Goal: Task Accomplishment & Management: Manage account settings

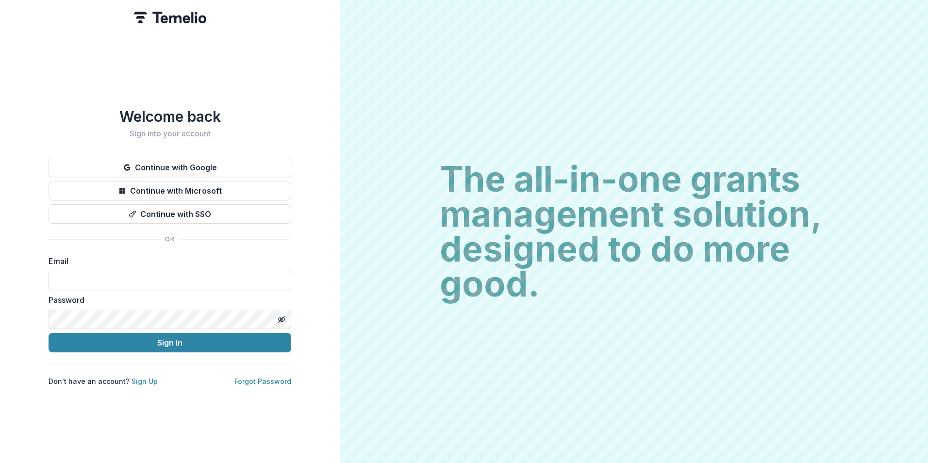
drag, startPoint x: 109, startPoint y: 272, endPoint x: 115, endPoint y: 274, distance: 6.1
click at [109, 272] on input at bounding box center [170, 280] width 243 height 19
type input "**********"
click at [49, 333] on button "Sign In" at bounding box center [170, 342] width 243 height 19
